Goal: Find specific page/section: Find specific page/section

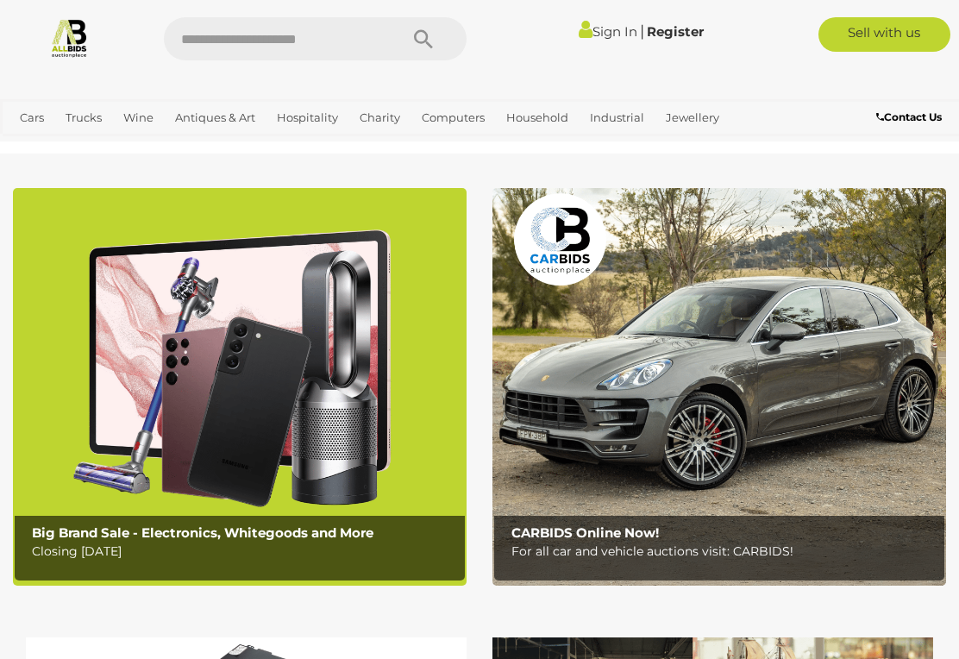
click at [279, 49] on input "text" at bounding box center [272, 38] width 217 height 43
type input "******"
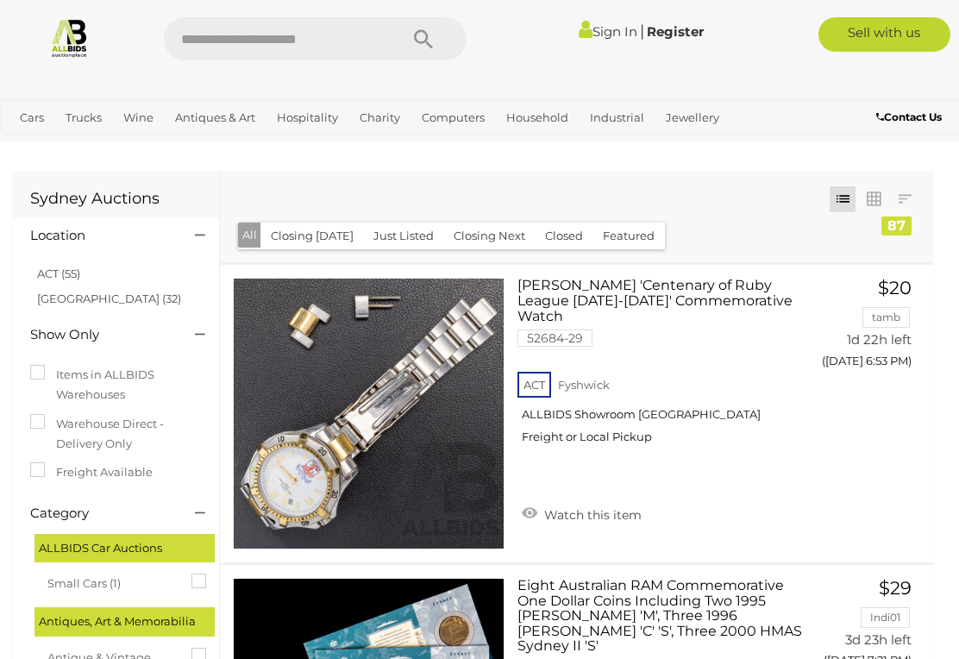
click at [55, 298] on link "[GEOGRAPHIC_DATA] (32)" at bounding box center [109, 299] width 144 height 14
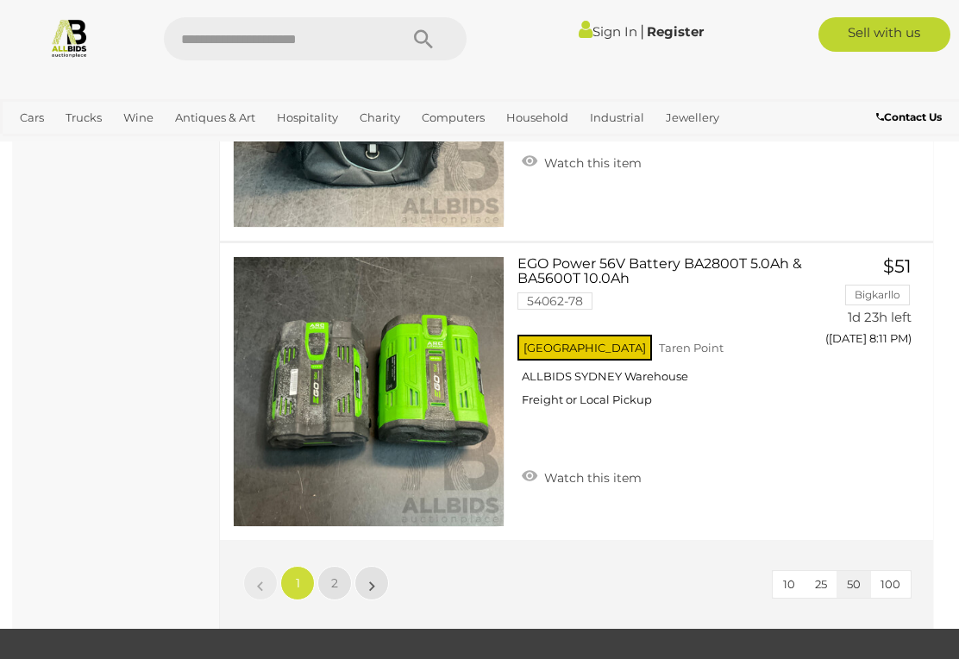
scroll to position [14696, 0]
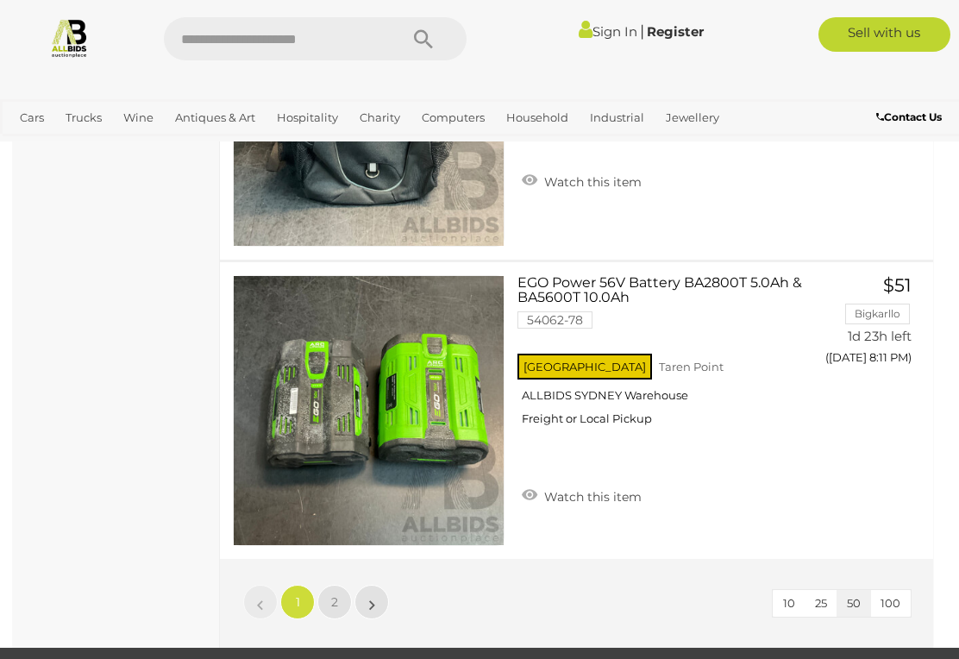
click at [383, 607] on link "»" at bounding box center [372, 602] width 35 height 35
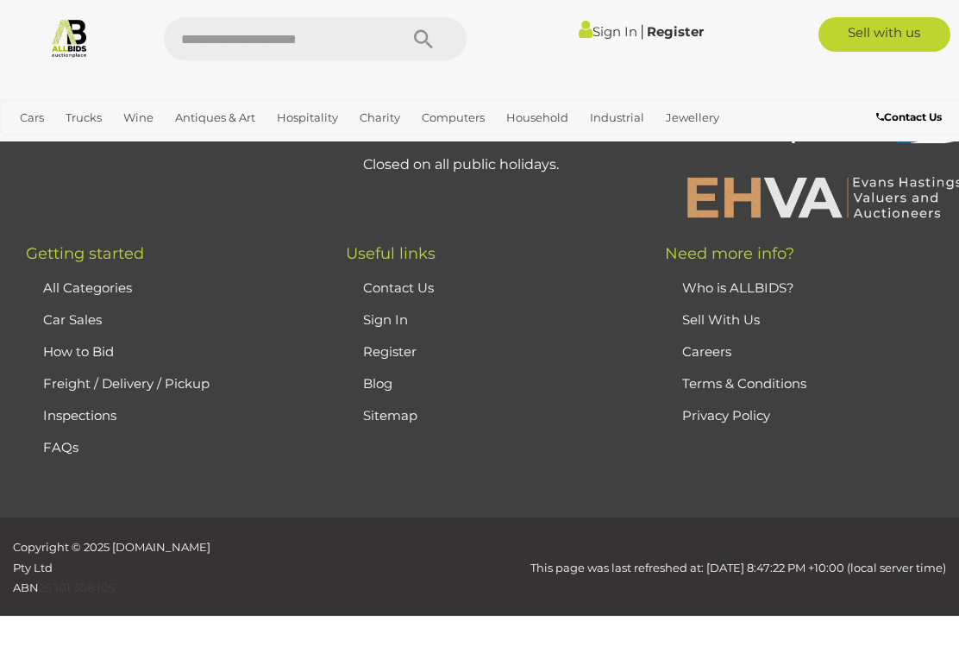
scroll to position [0, 0]
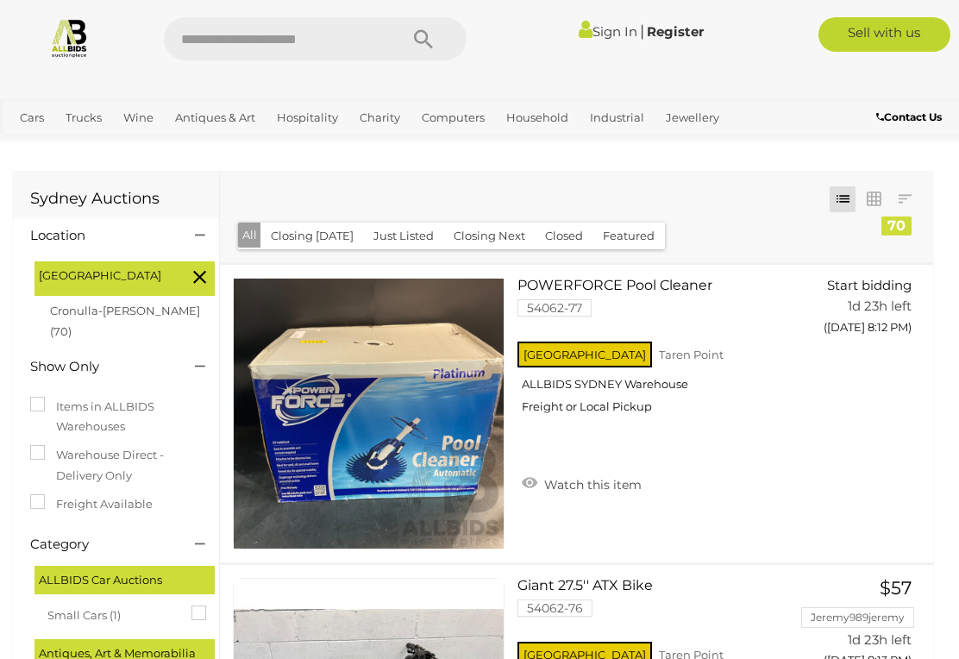
click at [204, 273] on icon at bounding box center [199, 277] width 13 height 22
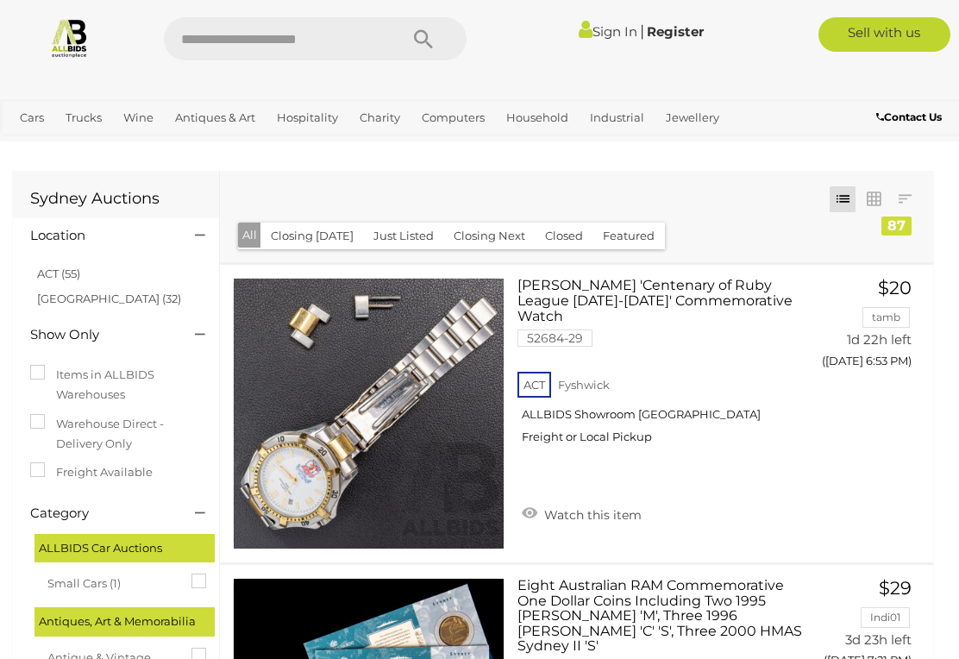
click at [66, 267] on link "ACT (55)" at bounding box center [58, 274] width 43 height 14
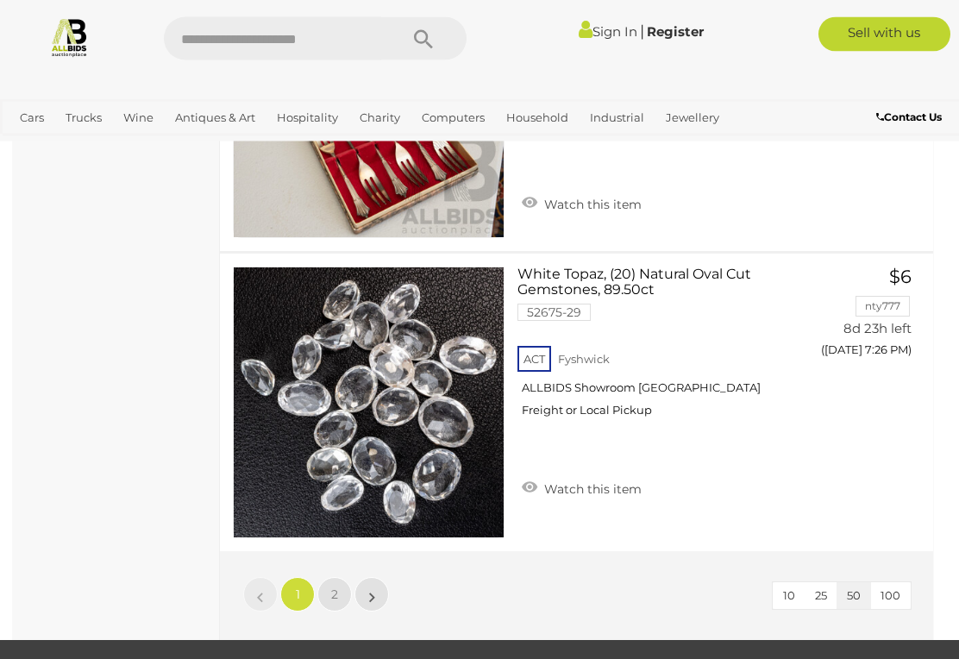
scroll to position [14783, 0]
click at [386, 577] on link "»" at bounding box center [372, 594] width 35 height 35
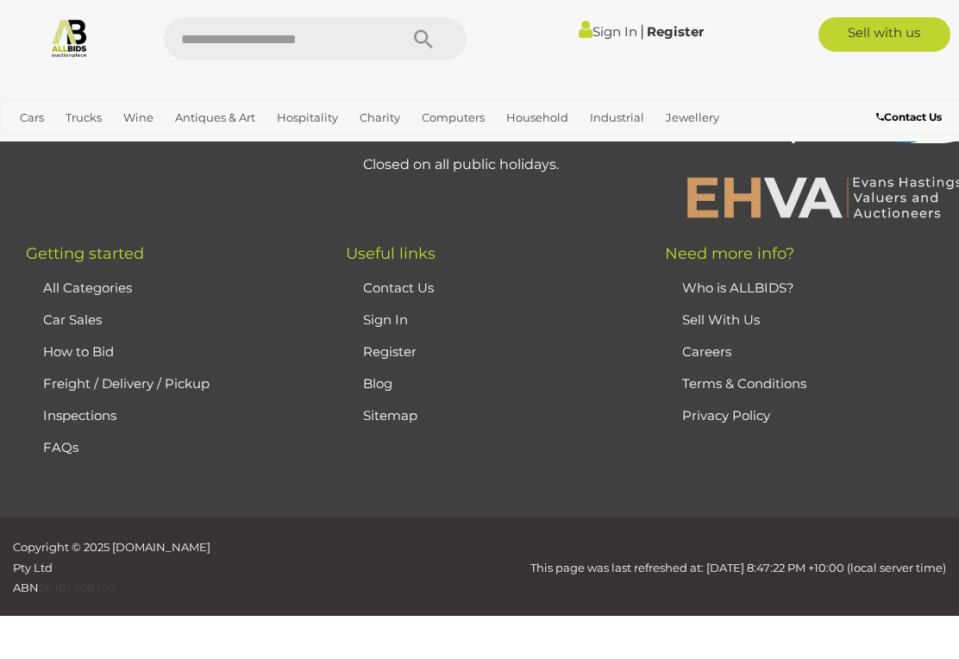
scroll to position [0, 0]
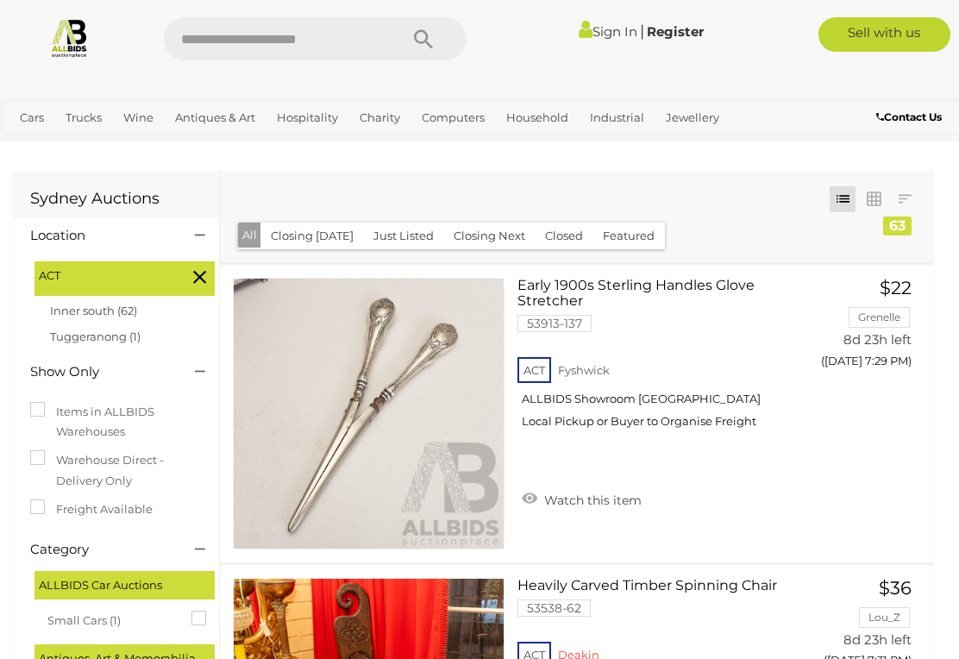
click at [199, 279] on icon at bounding box center [199, 277] width 13 height 22
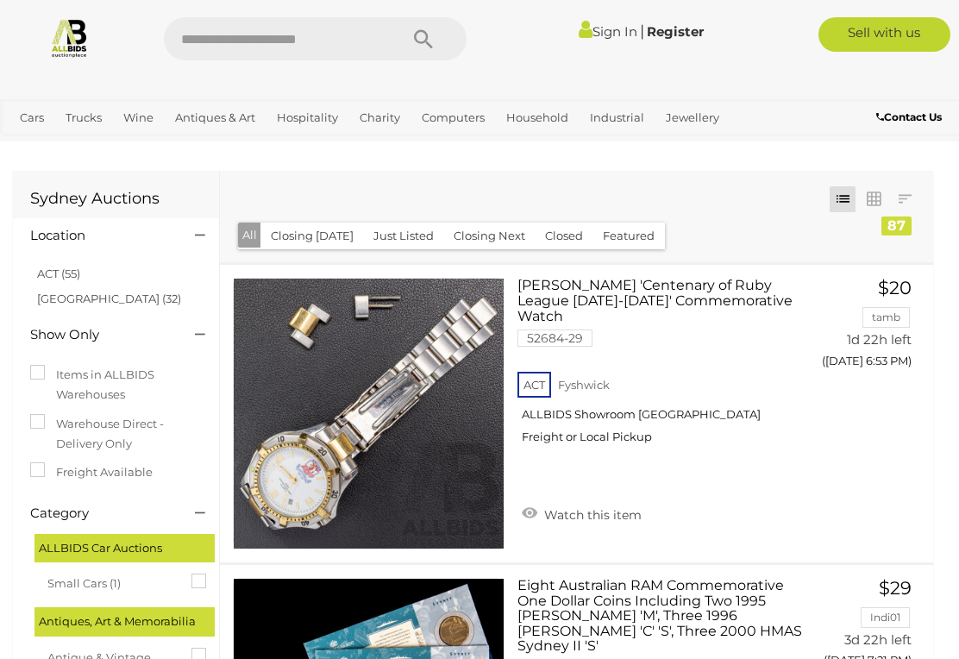
click at [371, 47] on input "text" at bounding box center [272, 38] width 217 height 43
type input "******"
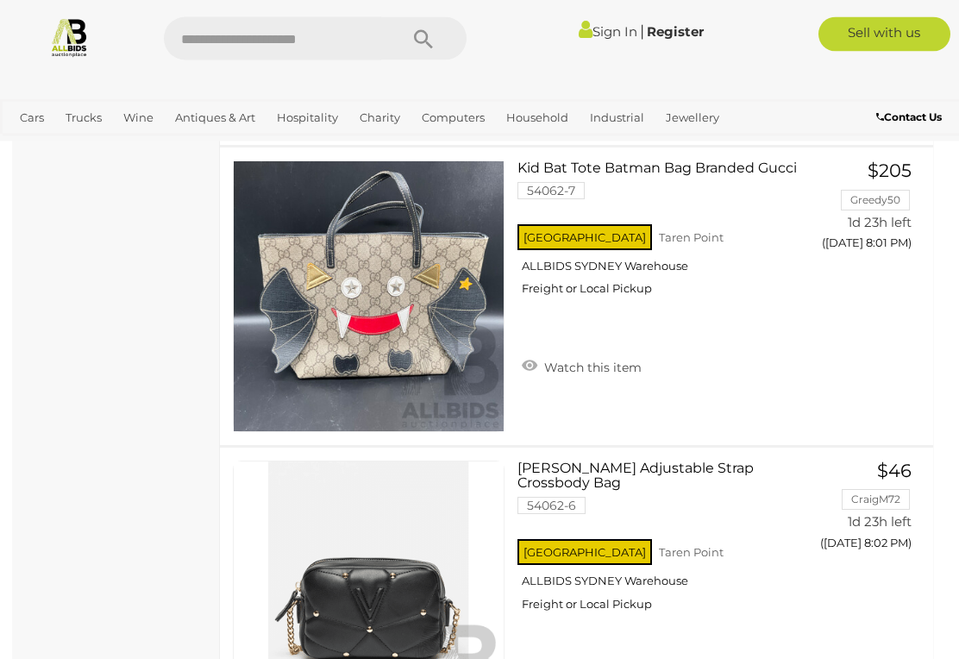
scroll to position [9460, 0]
